Goal: Task Accomplishment & Management: Complete application form

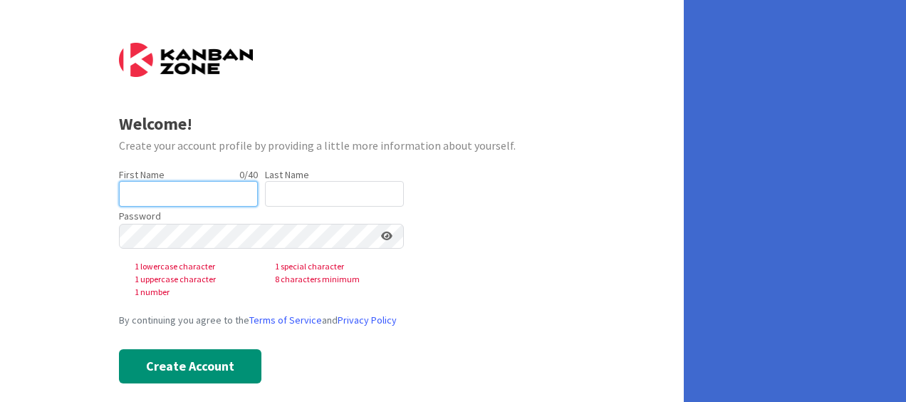
click at [221, 192] on input "text" at bounding box center [188, 194] width 139 height 26
type input "Celine"
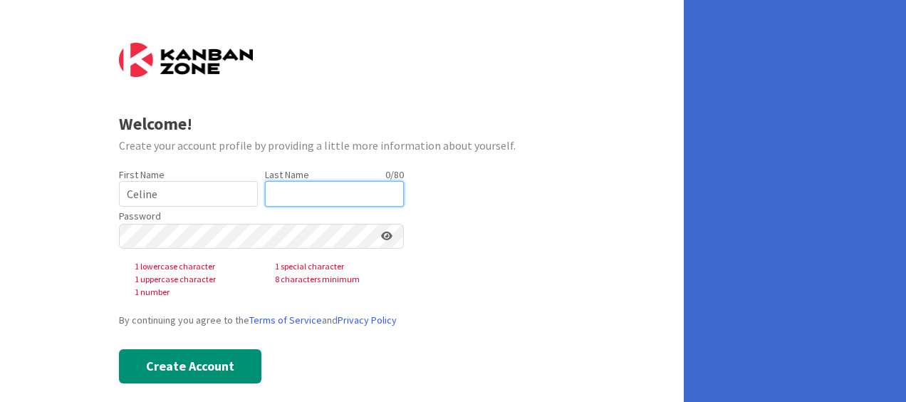
click at [284, 190] on input "text" at bounding box center [334, 194] width 139 height 26
type input "[PERSON_NAME]"
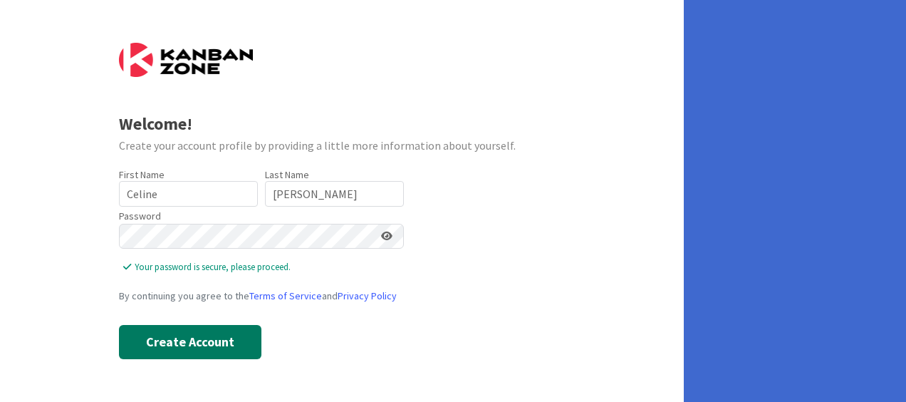
click at [181, 343] on button "Create Account" at bounding box center [190, 342] width 143 height 34
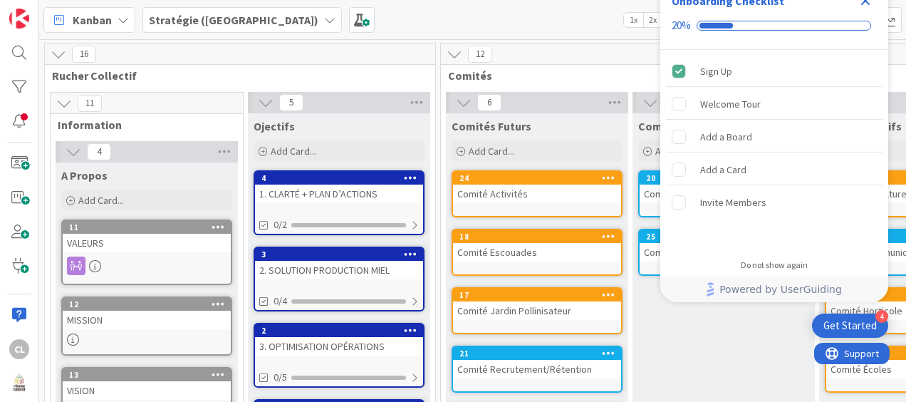
click at [855, 324] on div "Get Started" at bounding box center [850, 326] width 53 height 14
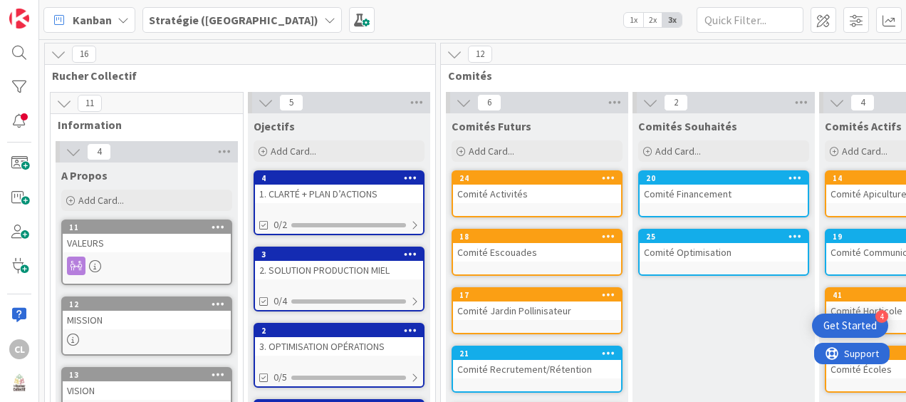
click at [855, 324] on div "Get Started" at bounding box center [850, 326] width 53 height 14
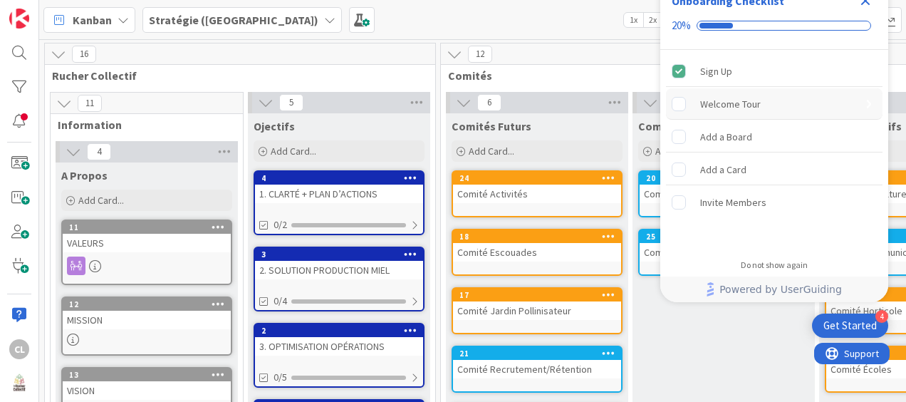
click at [729, 97] on div "Welcome Tour" at bounding box center [731, 103] width 61 height 17
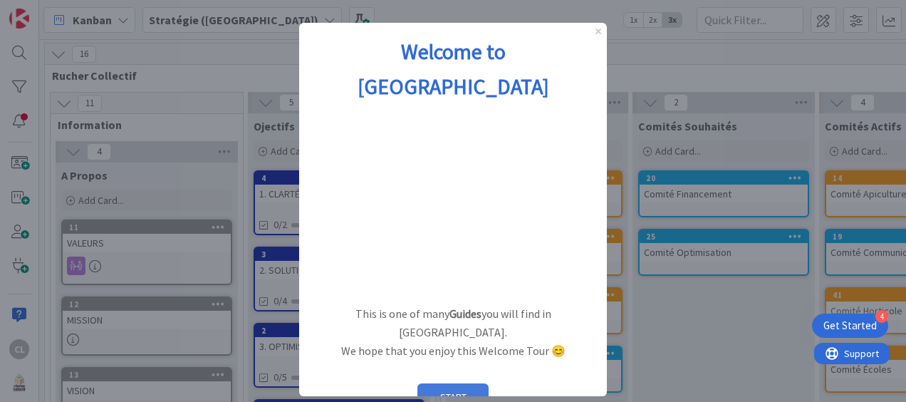
click at [439, 383] on button "START" at bounding box center [453, 396] width 71 height 27
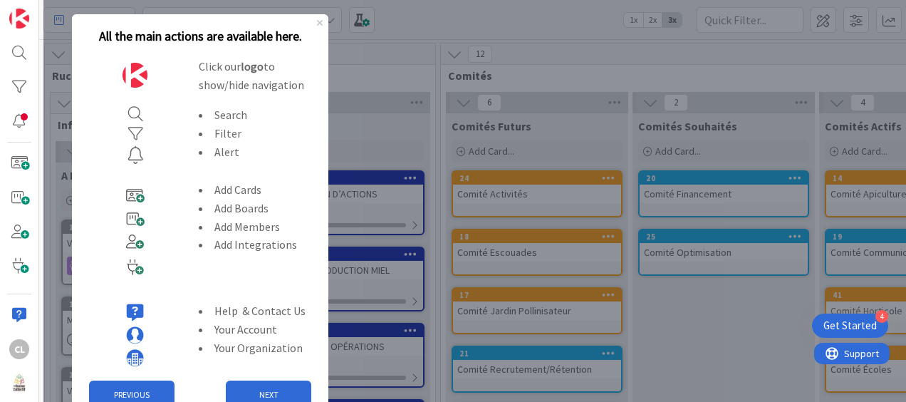
click at [140, 195] on img at bounding box center [135, 232] width 35 height 112
click at [262, 390] on button "NEXT" at bounding box center [269, 395] width 86 height 29
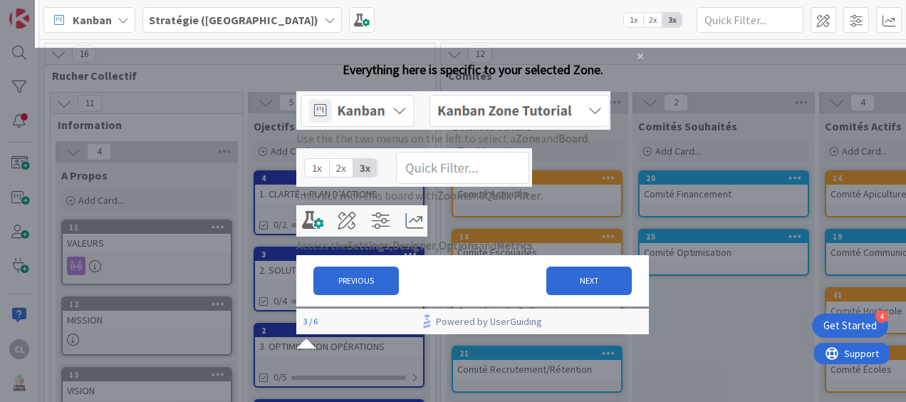
click at [419, 125] on img at bounding box center [453, 110] width 314 height 38
click at [581, 295] on button "NEXT" at bounding box center [590, 281] width 86 height 29
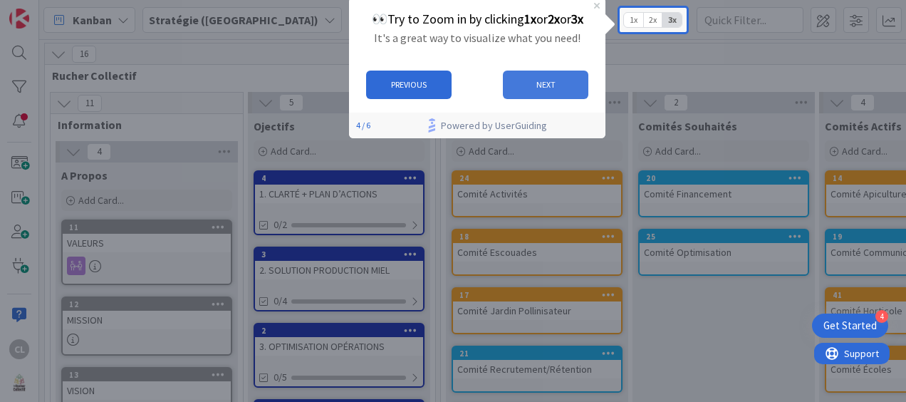
click at [550, 80] on button "NEXT" at bounding box center [545, 85] width 86 height 29
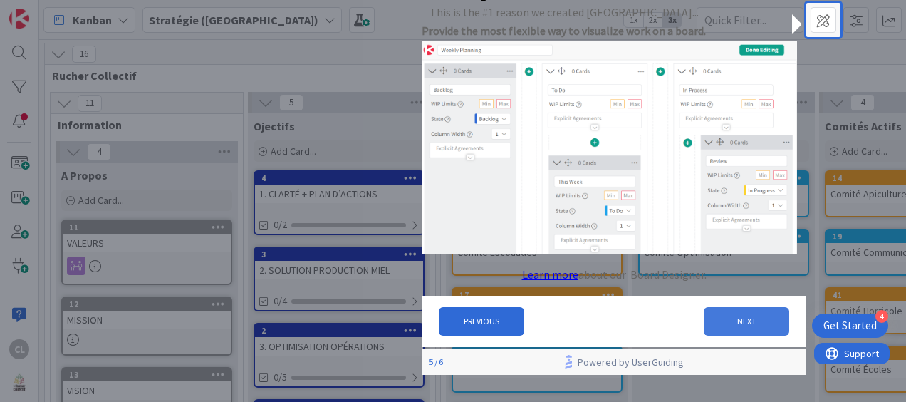
click at [738, 330] on button "NEXT" at bounding box center [747, 321] width 86 height 29
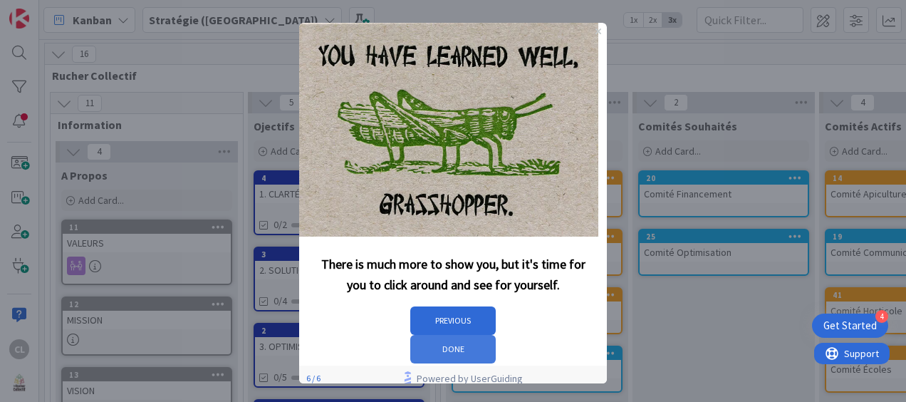
click at [496, 335] on button "DONE" at bounding box center [453, 349] width 86 height 29
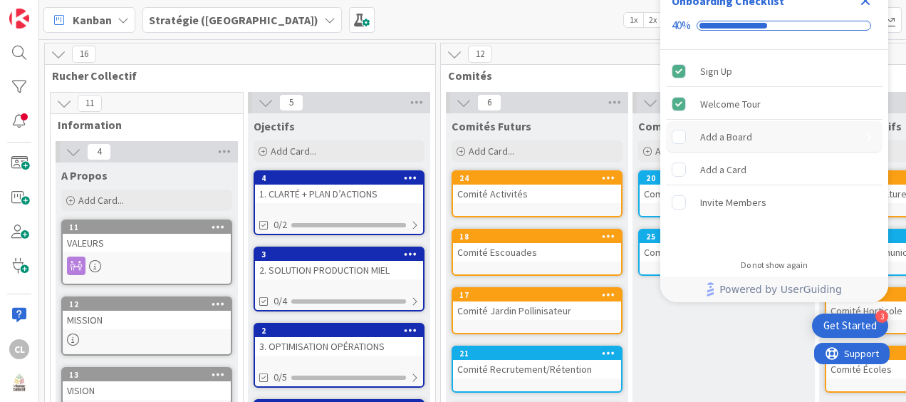
click at [713, 135] on div "Add a Board" at bounding box center [727, 136] width 52 height 17
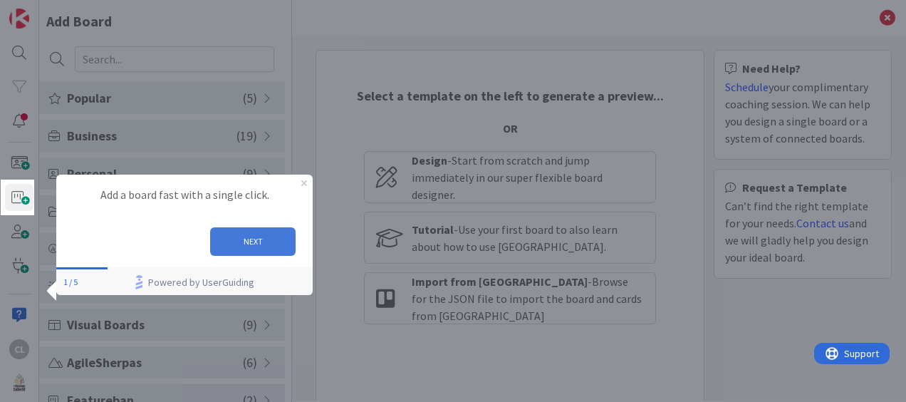
click at [244, 238] on button "NEXT" at bounding box center [253, 241] width 86 height 29
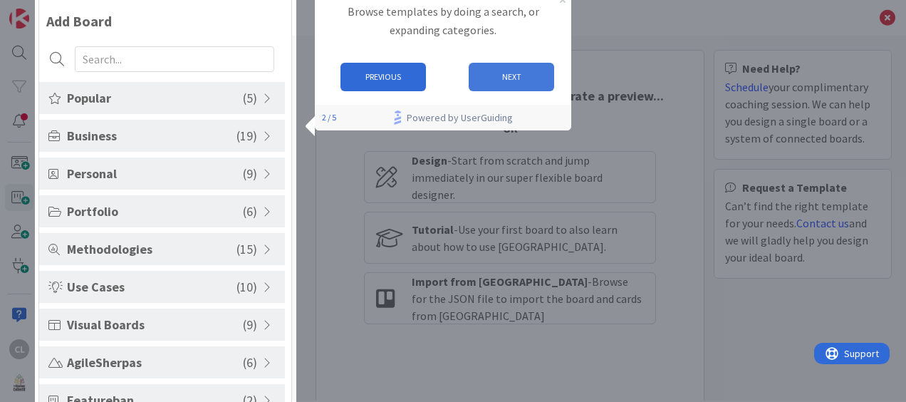
click at [498, 77] on button "NEXT" at bounding box center [511, 77] width 86 height 29
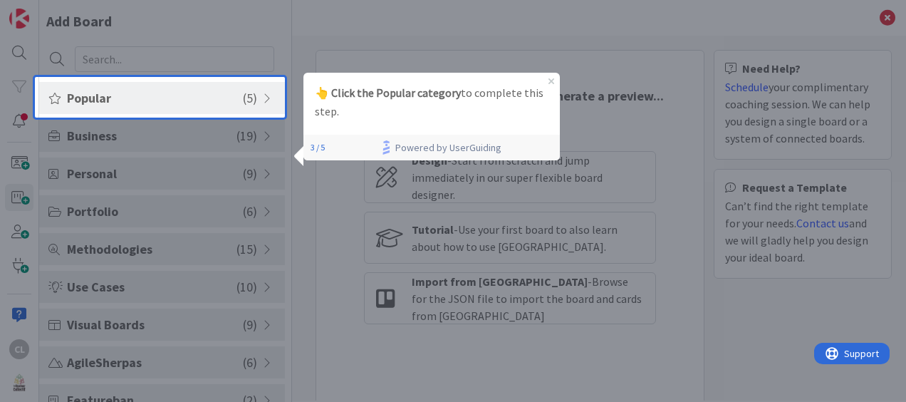
click at [264, 93] on span at bounding box center [269, 98] width 13 height 11
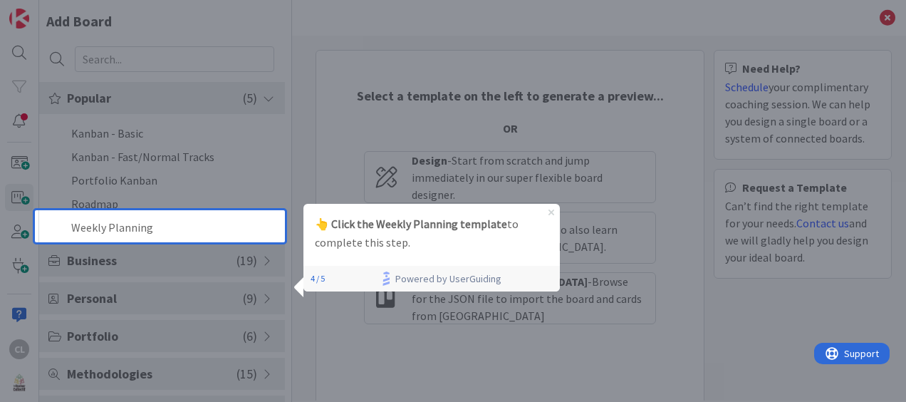
click at [552, 212] on icon "Close Preview" at bounding box center [551, 212] width 6 height 6
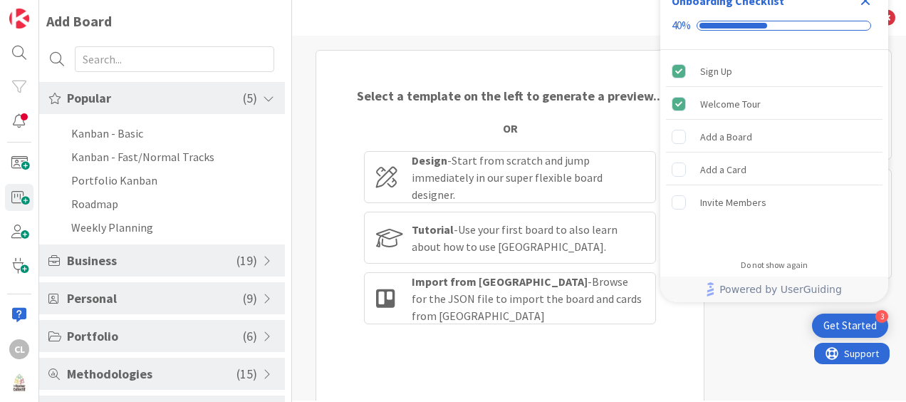
click at [842, 323] on div "Get Started" at bounding box center [850, 326] width 53 height 14
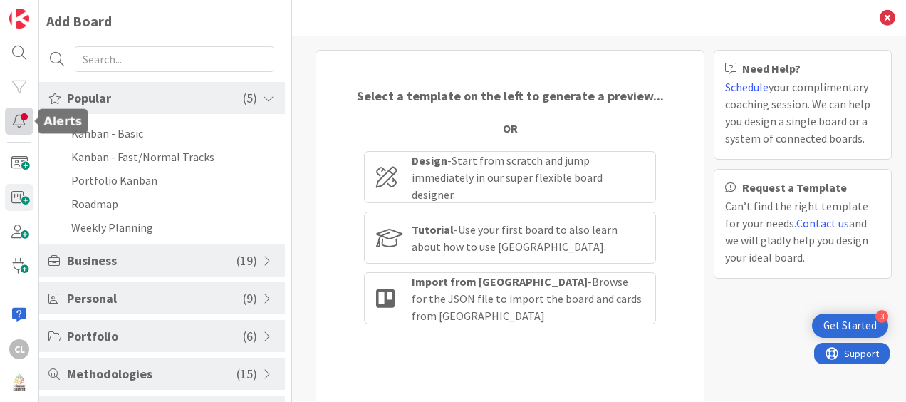
click at [20, 120] on div at bounding box center [19, 121] width 29 height 27
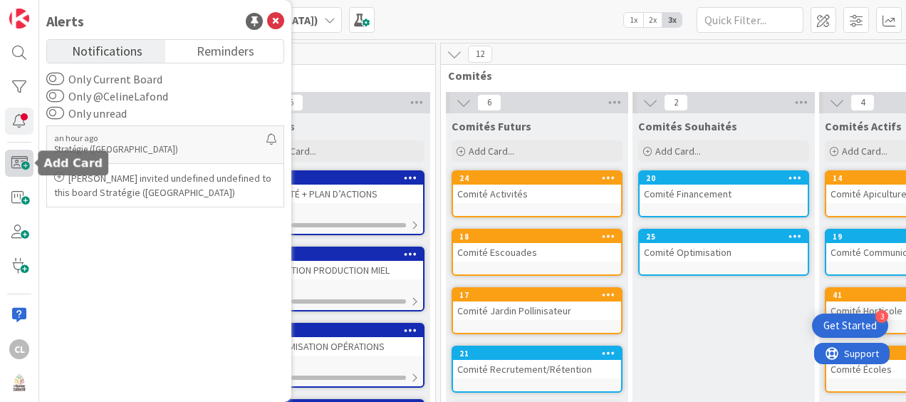
click at [16, 157] on span at bounding box center [19, 163] width 29 height 27
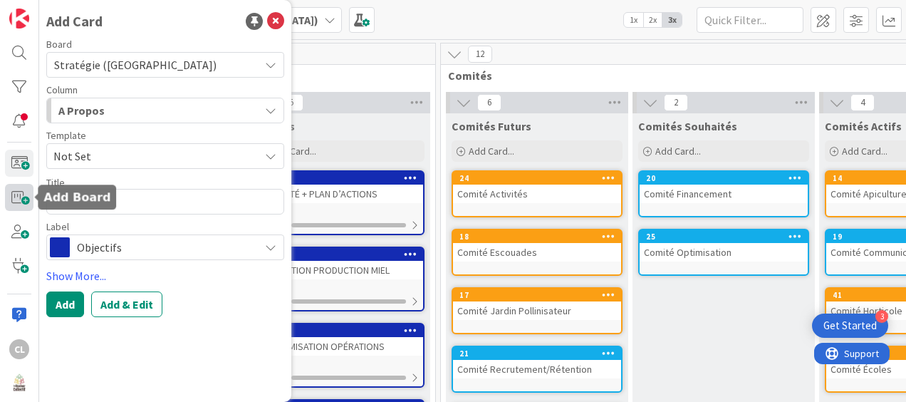
click at [17, 194] on span at bounding box center [19, 197] width 29 height 27
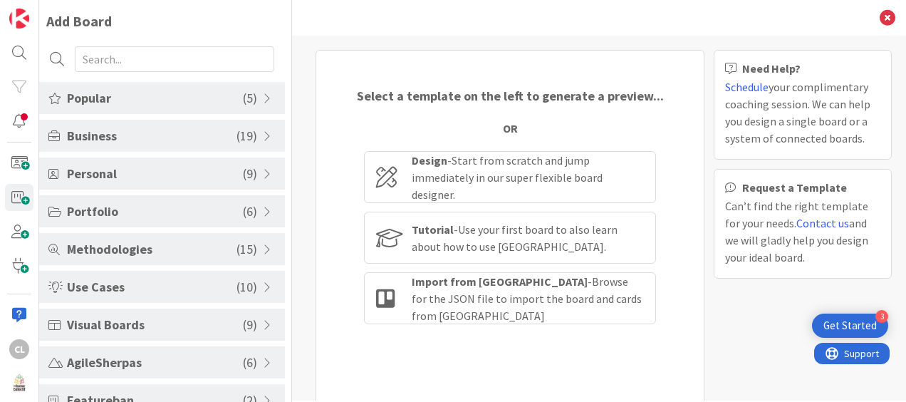
click at [263, 135] on span at bounding box center [269, 135] width 13 height 11
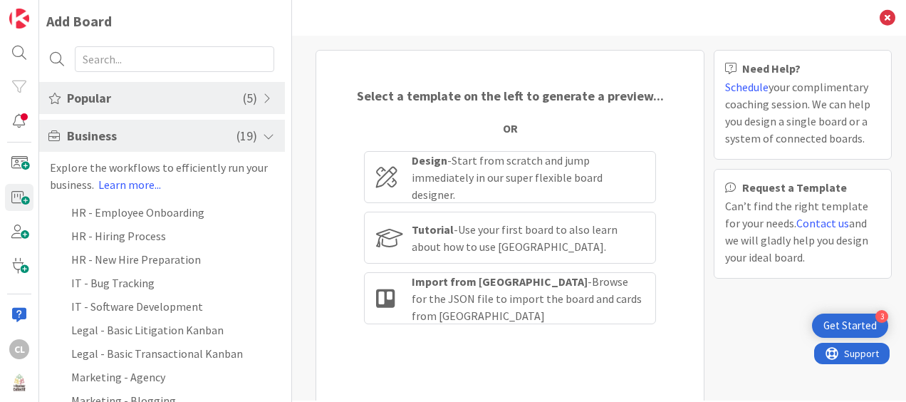
click at [263, 131] on span at bounding box center [269, 135] width 13 height 11
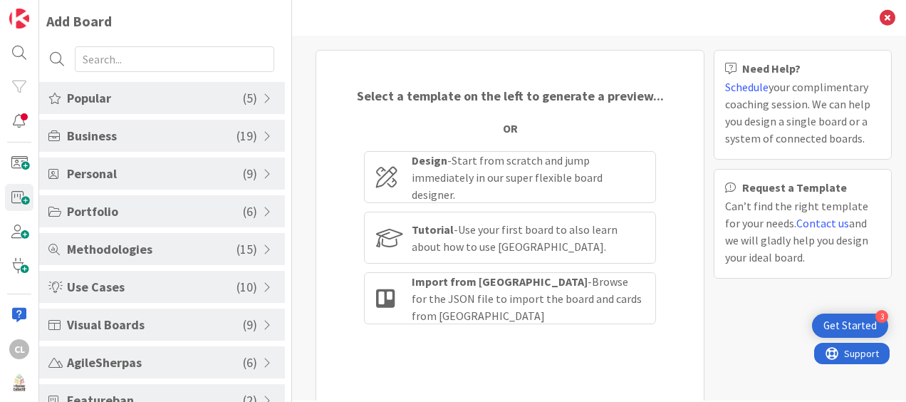
click at [267, 94] on span at bounding box center [269, 98] width 13 height 11
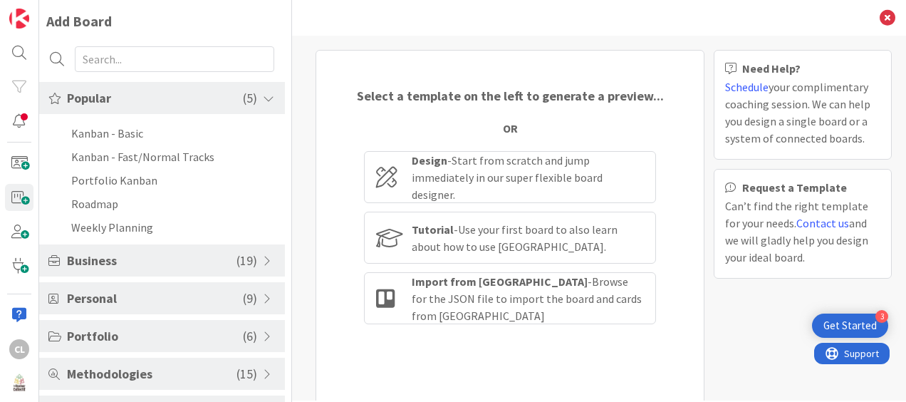
click at [267, 94] on span at bounding box center [269, 98] width 13 height 11
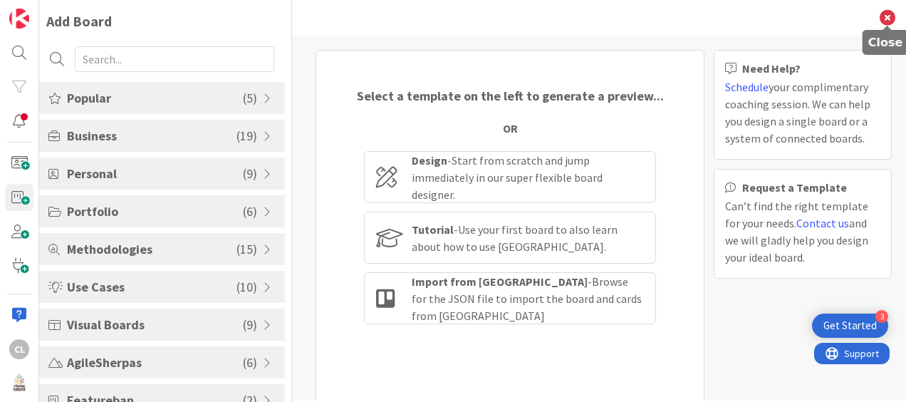
click at [889, 13] on icon at bounding box center [888, 18] width 16 height 16
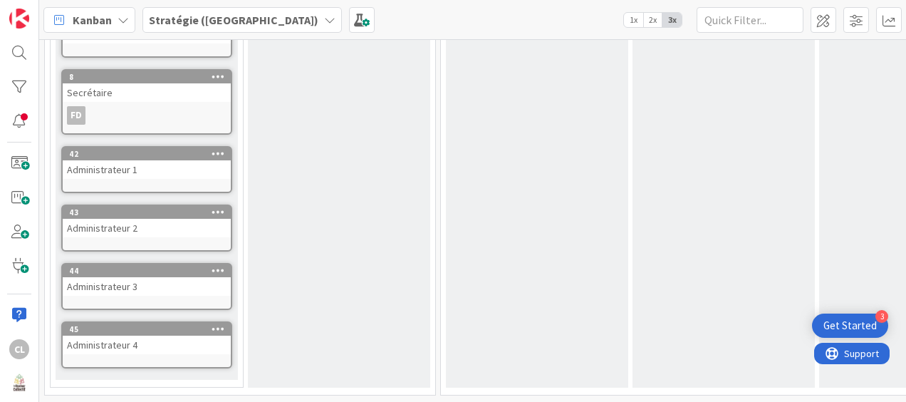
scroll to position [651, 0]
click at [20, 344] on div "CL" at bounding box center [19, 349] width 20 height 20
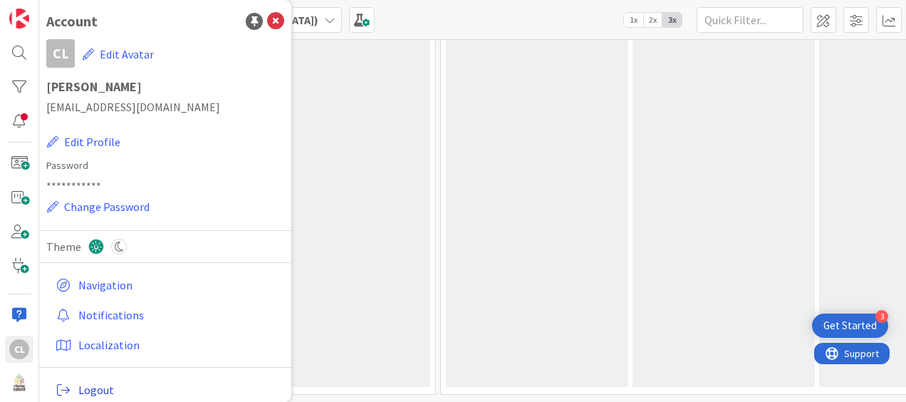
click at [95, 388] on span "Logout" at bounding box center [178, 389] width 200 height 17
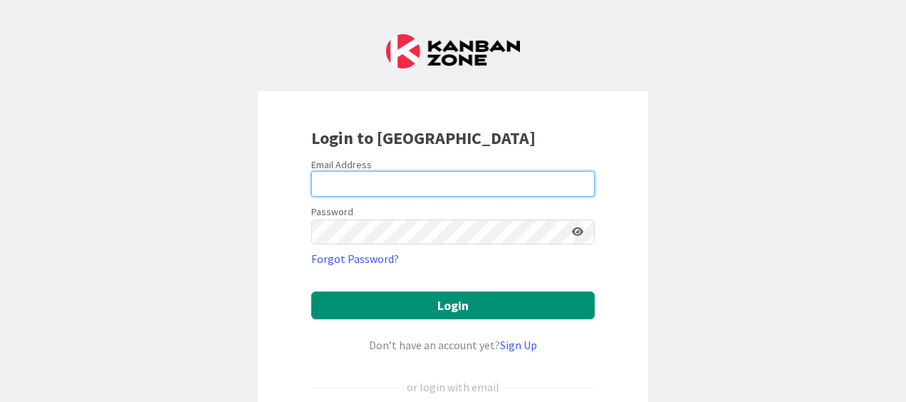
type input "[PERSON_NAME]"
